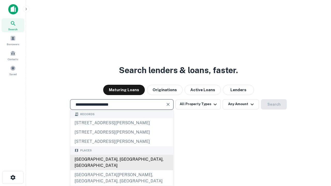
click at [122, 171] on div "[GEOGRAPHIC_DATA], [GEOGRAPHIC_DATA], [GEOGRAPHIC_DATA]" at bounding box center [121, 163] width 103 height 16
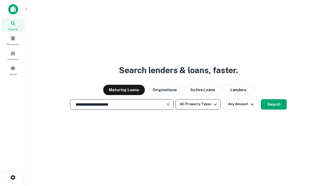
type input "**********"
click at [198, 104] on button "All Property Types" at bounding box center [198, 104] width 45 height 10
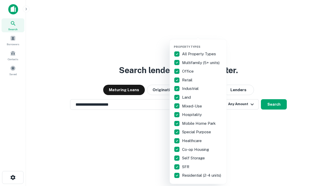
click at [202, 43] on button "button" at bounding box center [202, 43] width 57 height 0
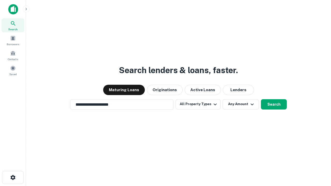
scroll to position [3, 62]
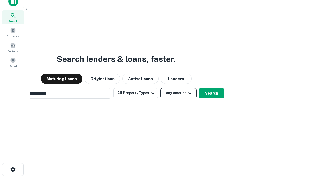
click at [161, 88] on button "Any Amount" at bounding box center [179, 93] width 36 height 10
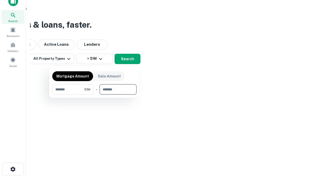
type input "*******"
click at [95, 95] on button "button" at bounding box center [94, 95] width 84 height 0
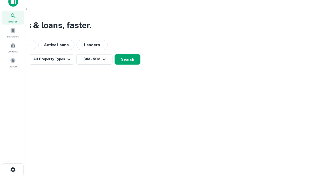
scroll to position [3, 96]
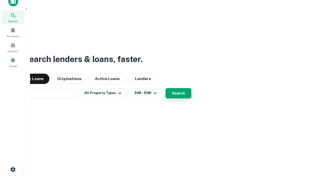
click at [166, 88] on button "Search" at bounding box center [179, 93] width 26 height 10
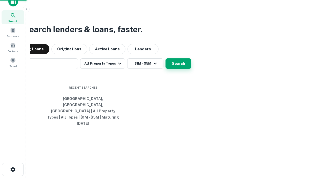
scroll to position [14, 147]
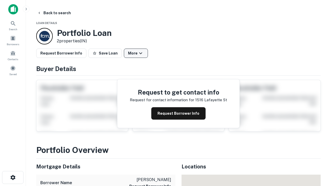
click at [136, 53] on button "More" at bounding box center [136, 53] width 24 height 9
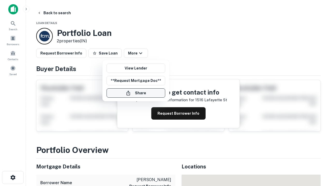
click at [136, 93] on button "Share" at bounding box center [136, 93] width 59 height 9
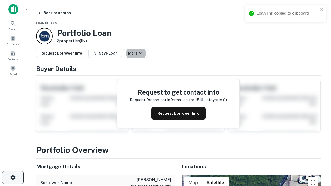
click at [13, 178] on icon "button" at bounding box center [13, 178] width 6 height 6
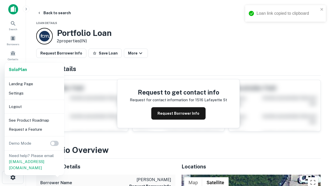
click at [34, 107] on li "Logout" at bounding box center [34, 106] width 55 height 9
